Goal: Check status: Check status

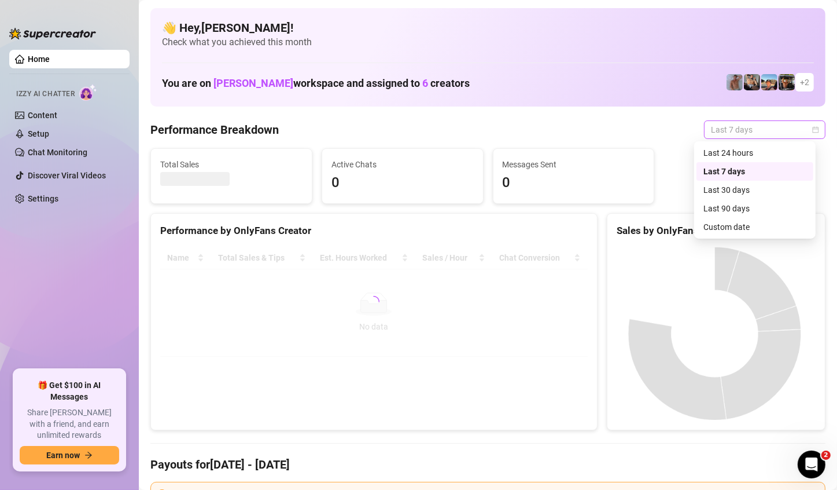
drag, startPoint x: 766, startPoint y: 125, endPoint x: 756, endPoint y: 125, distance: 9.3
click at [758, 125] on span "Last 7 days" at bounding box center [765, 129] width 108 height 17
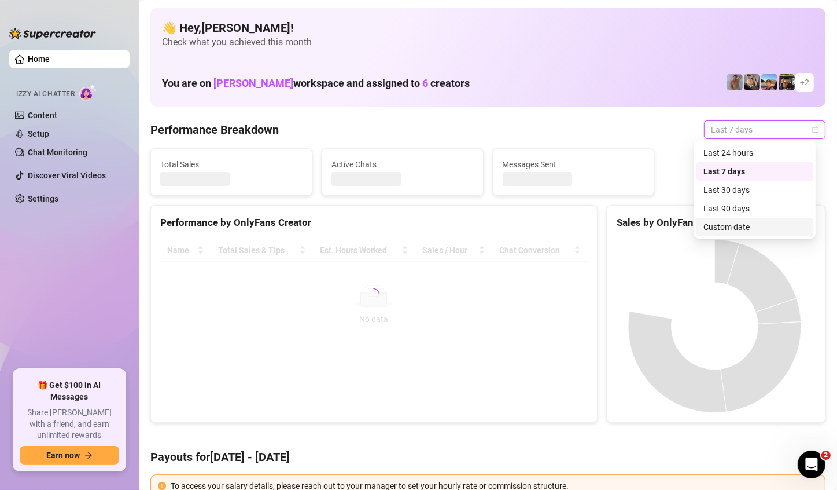
click at [721, 225] on div "Custom date" at bounding box center [755, 227] width 103 height 13
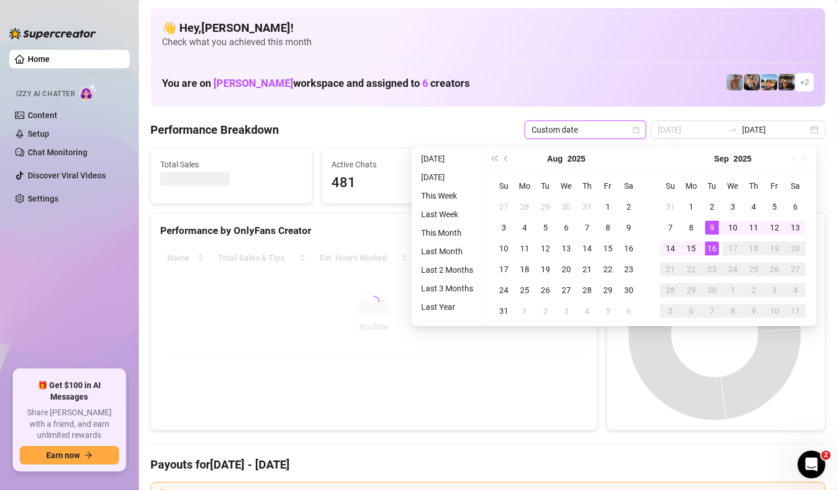
type input "[DATE]"
click at [712, 242] on div "16" at bounding box center [712, 248] width 14 height 14
click at [712, 242] on div at bounding box center [717, 333] width 218 height 192
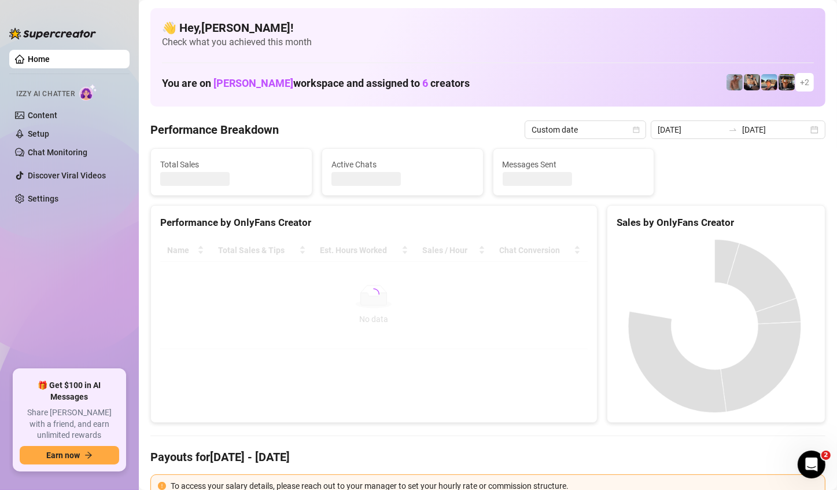
type input "[DATE]"
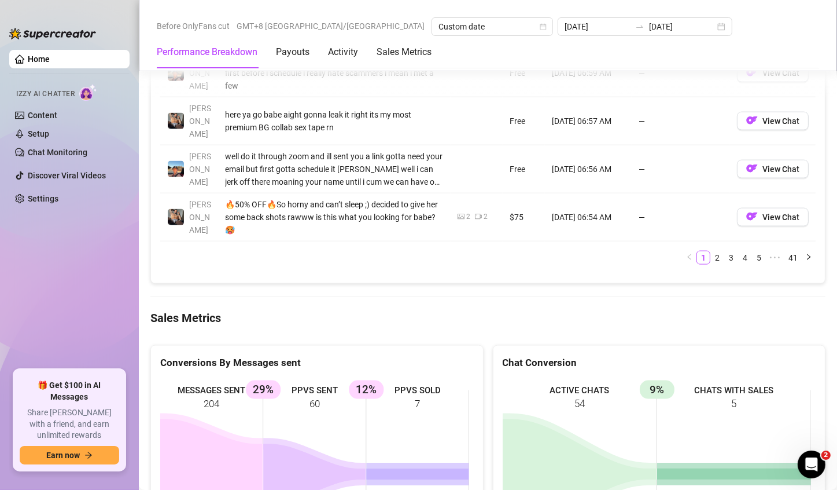
scroll to position [1505, 0]
